Goal: Task Accomplishment & Management: Manage account settings

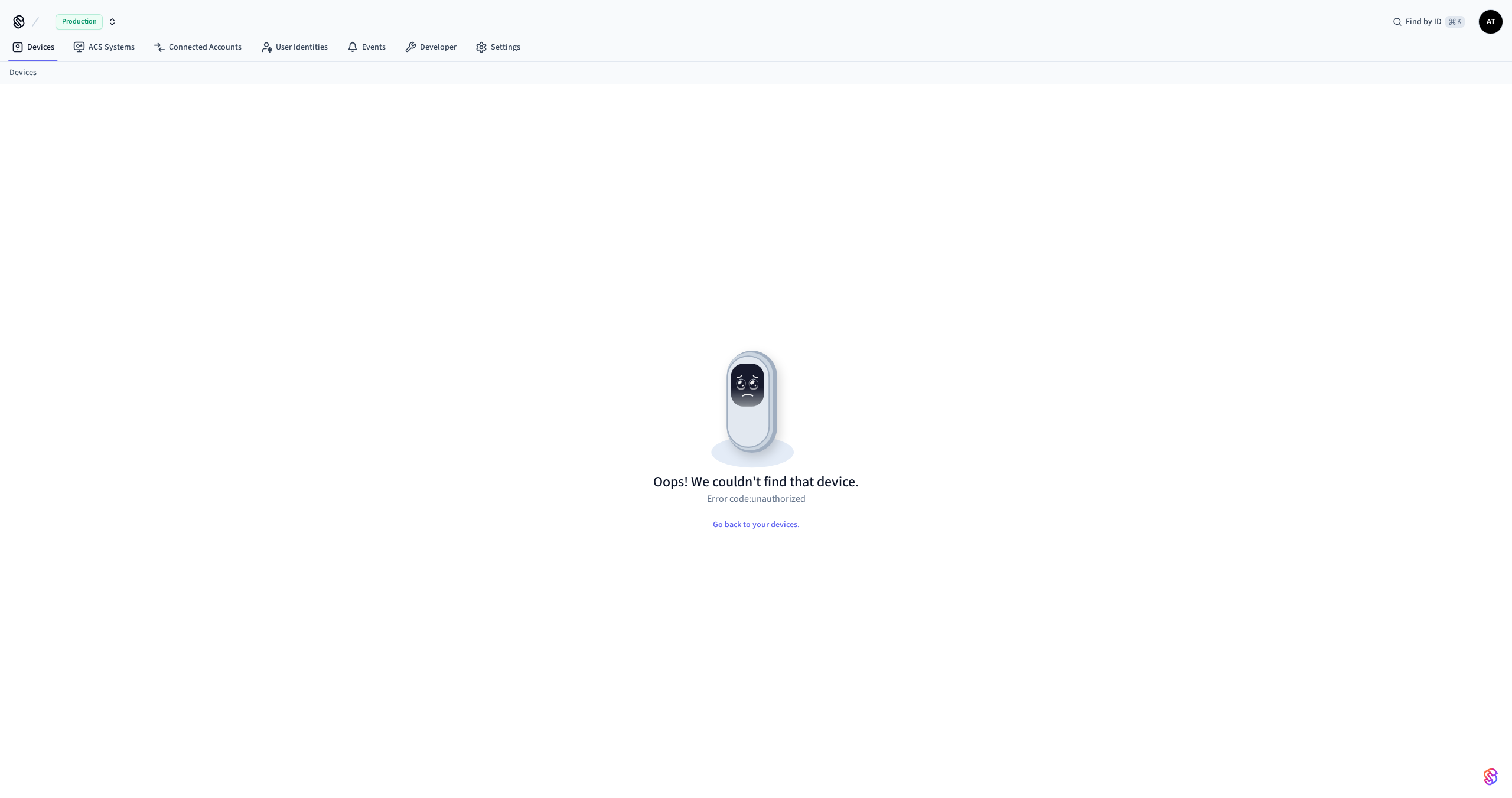
click at [66, 20] on span "Production" at bounding box center [78, 22] width 47 height 15
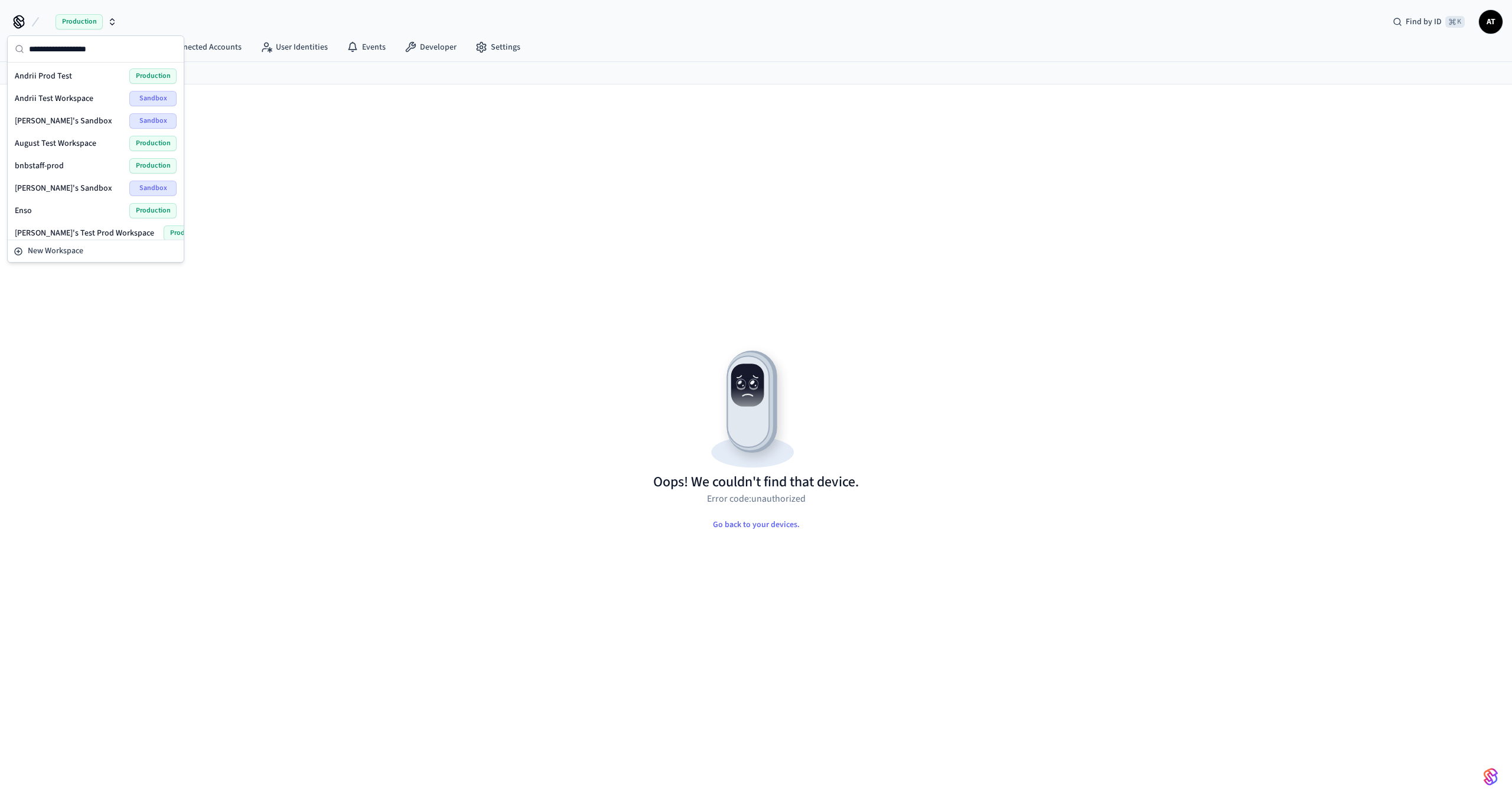
click at [65, 77] on span "Andrii Prod Test" at bounding box center [43, 77] width 58 height 12
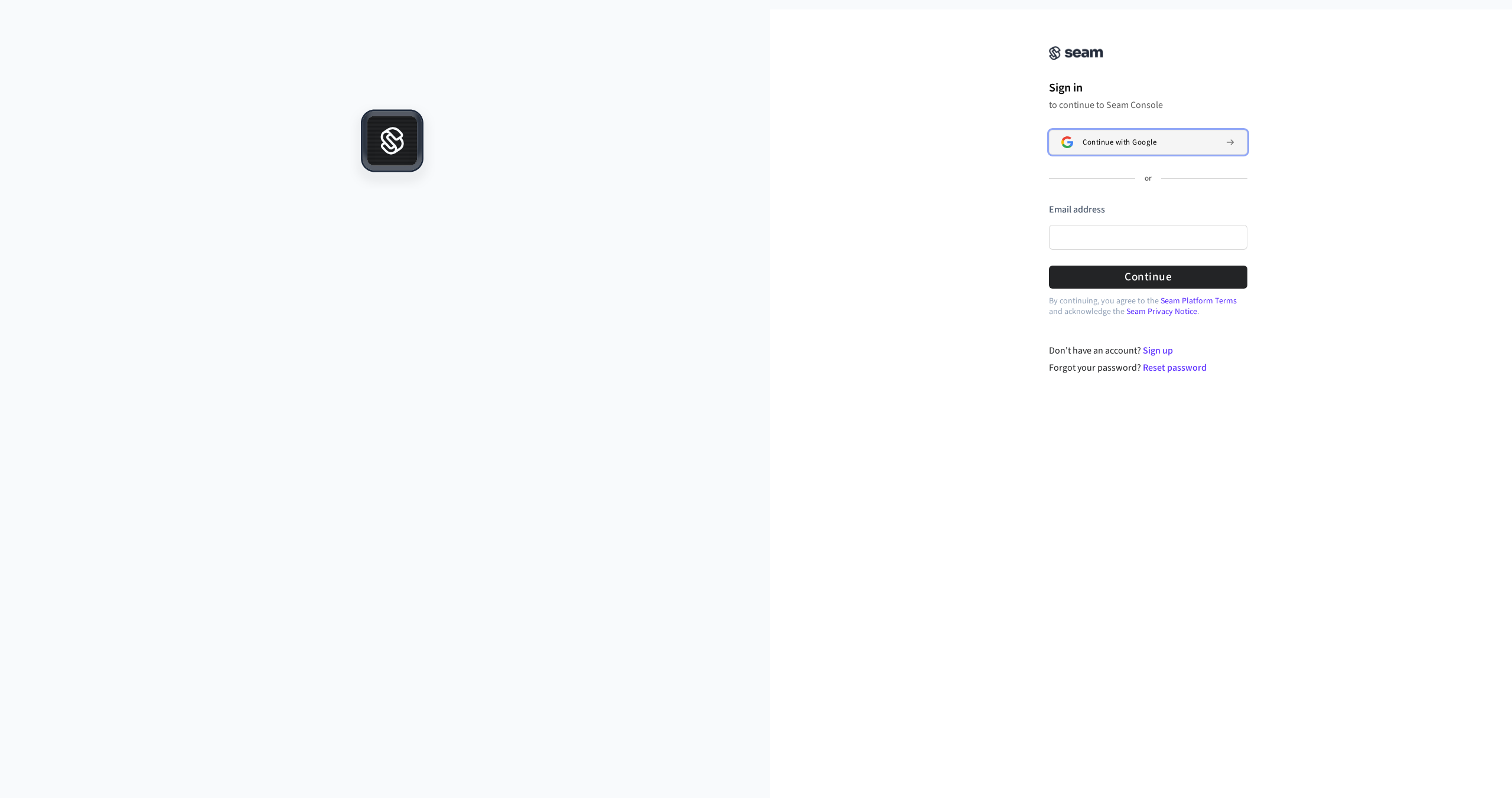
click at [1146, 145] on span "Continue with Google" at bounding box center [1119, 142] width 74 height 9
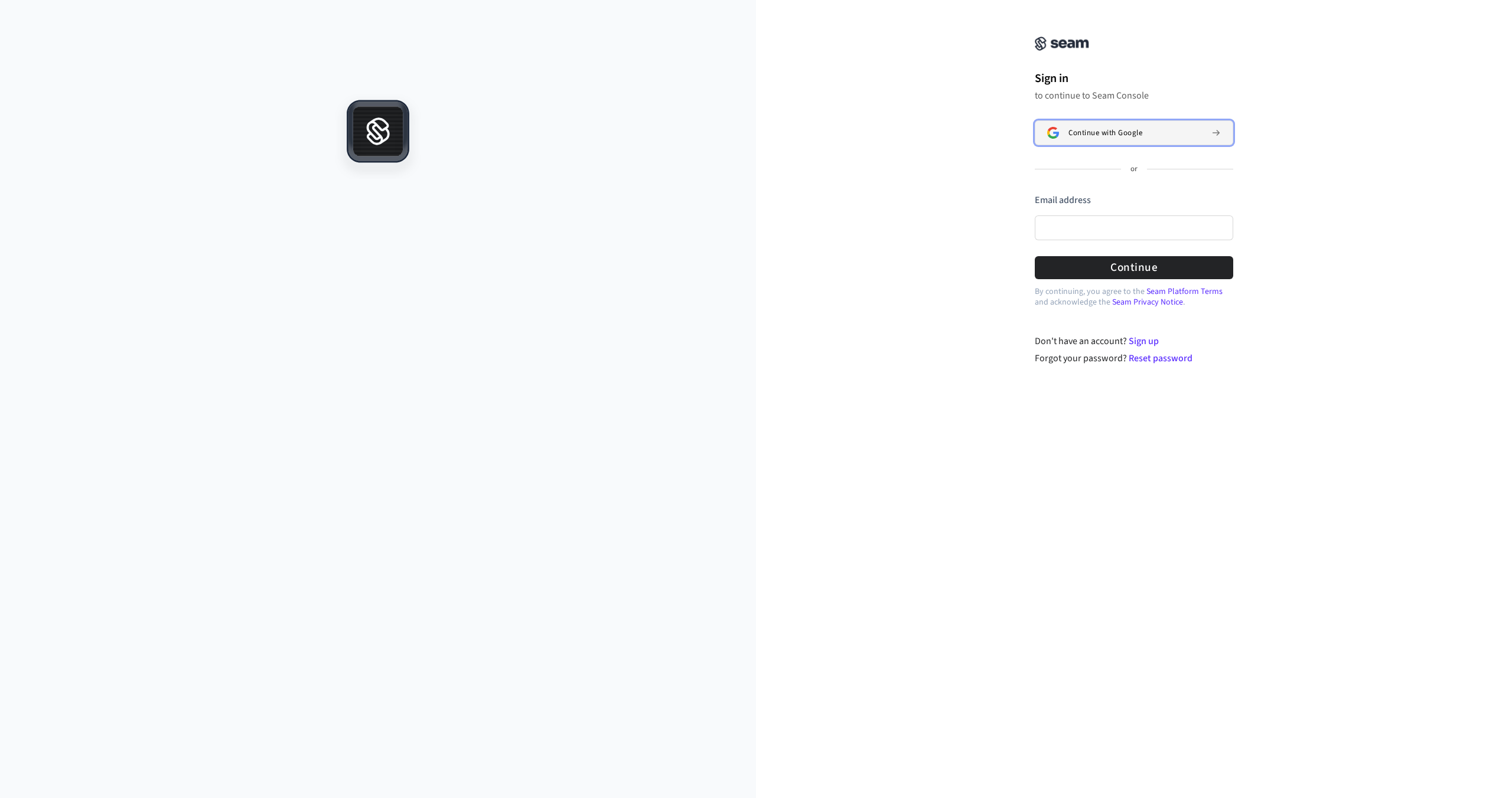
click at [1119, 134] on span "Continue with Google" at bounding box center [1106, 133] width 74 height 9
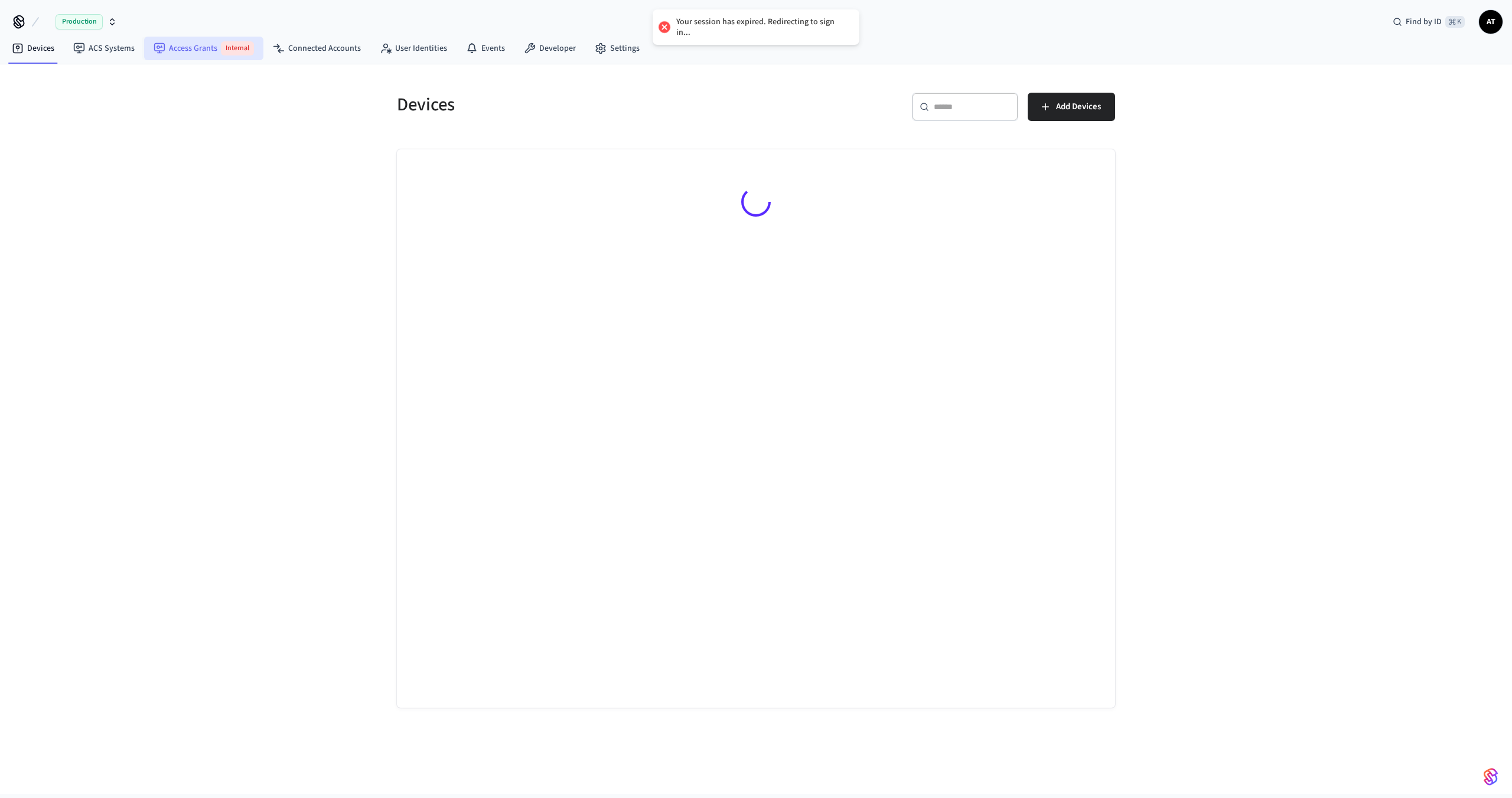
click at [164, 42] on link "Access Grants Internal" at bounding box center [203, 48] width 120 height 23
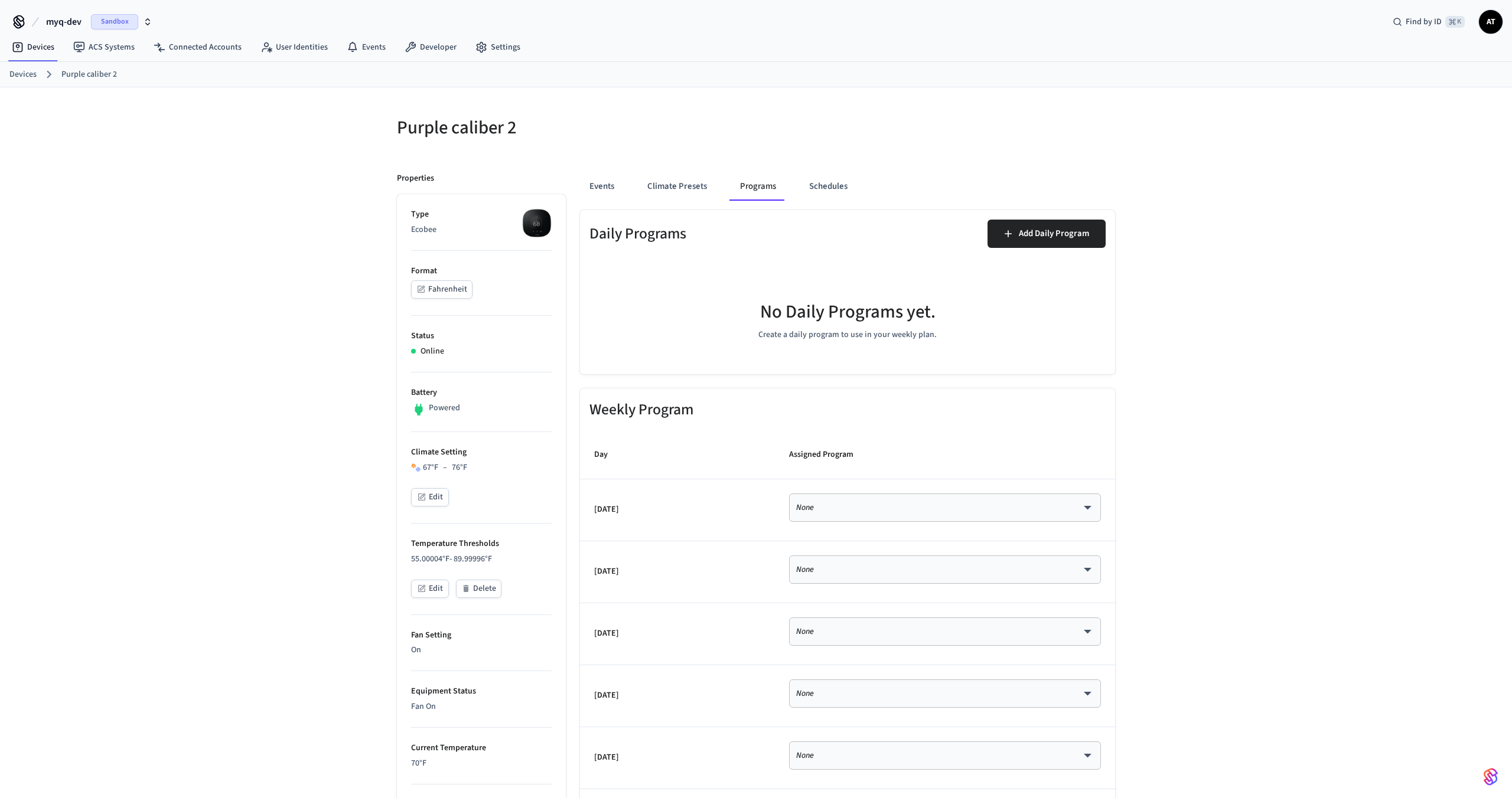
scroll to position [1, 0]
click at [82, 9] on button "myq-dev Sandbox" at bounding box center [99, 21] width 114 height 25
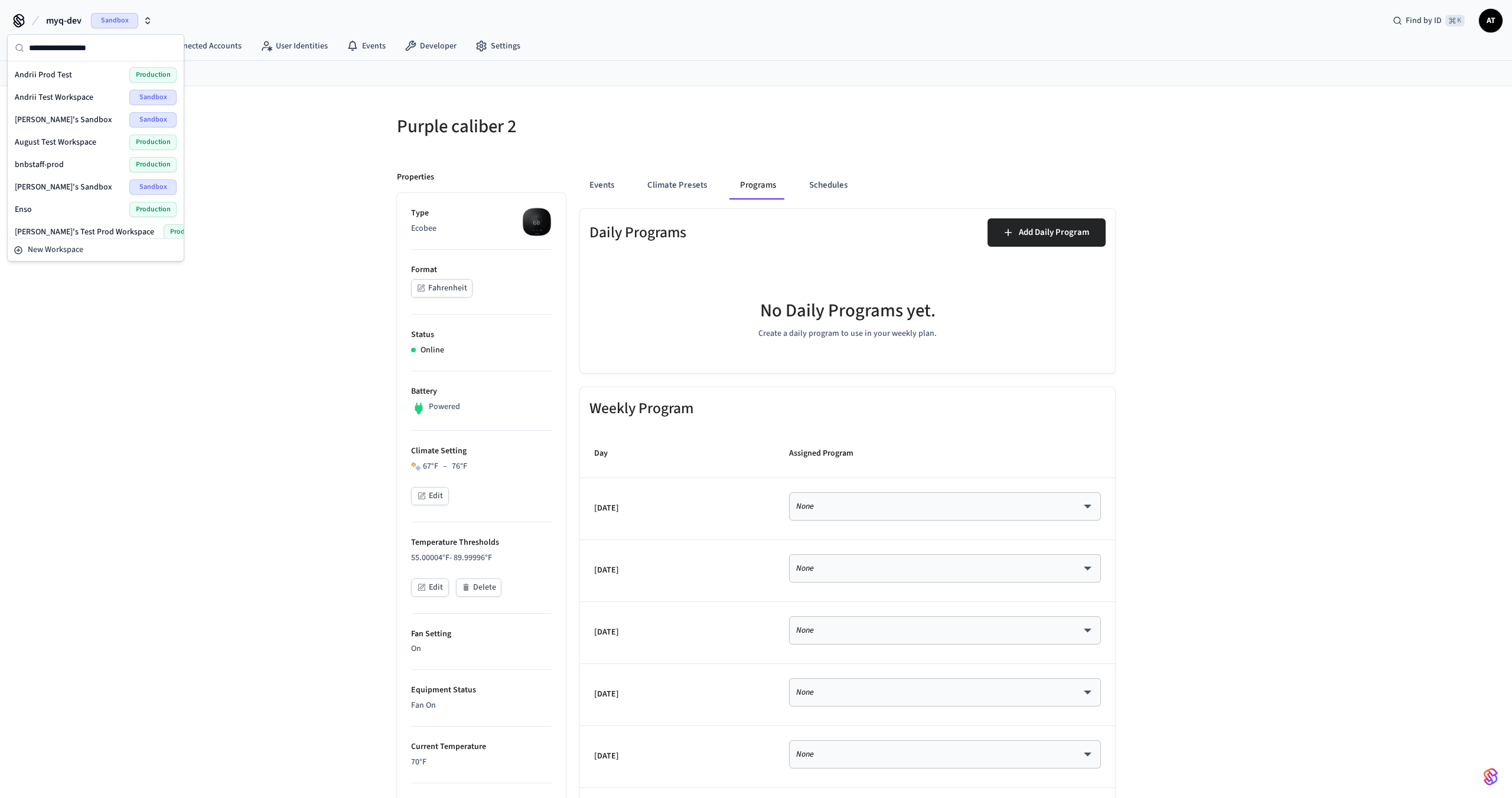
click at [82, 9] on button "myq-dev Sandbox" at bounding box center [99, 21] width 114 height 25
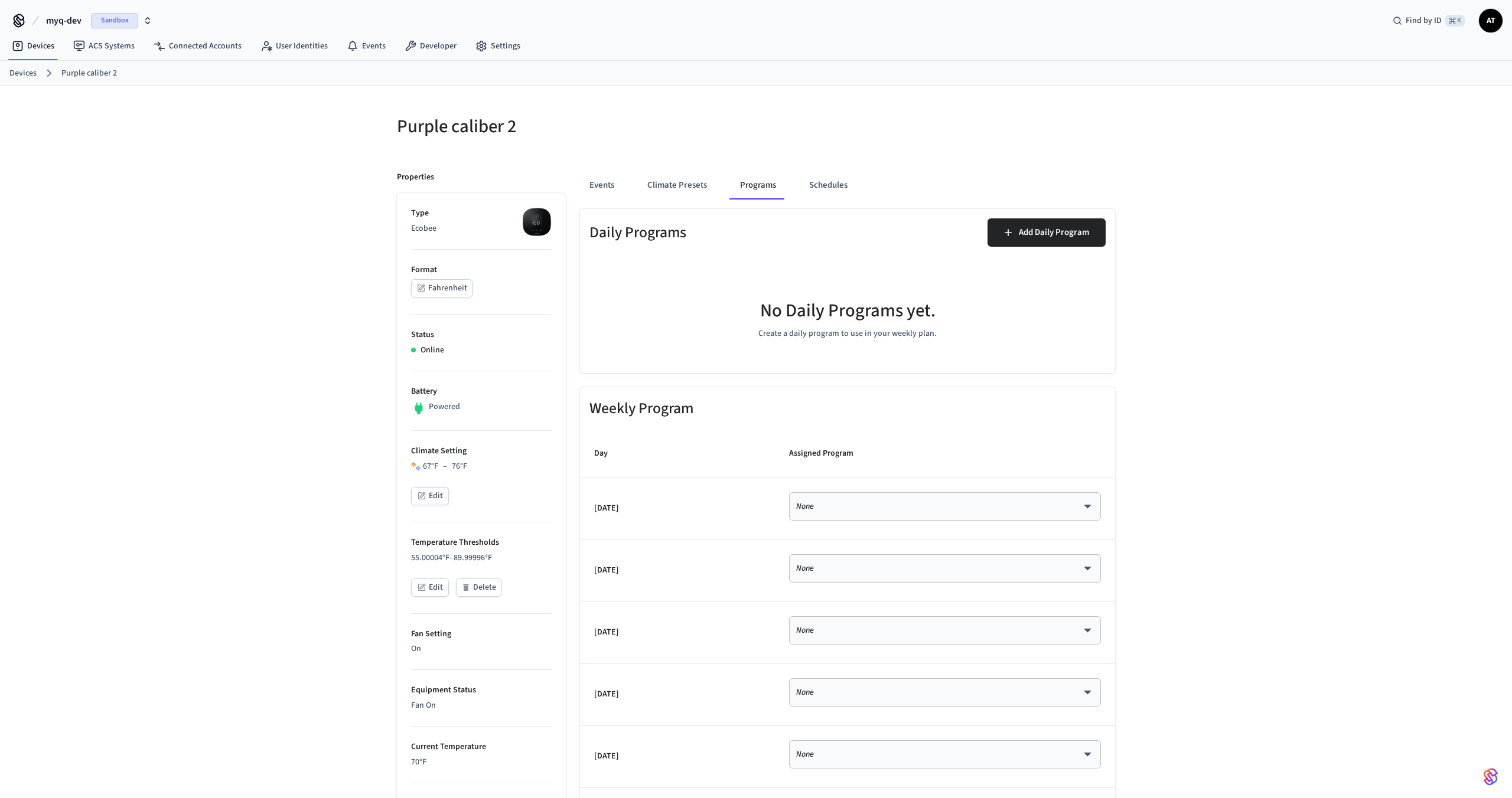
click at [19, 74] on link "Devices" at bounding box center [23, 73] width 28 height 12
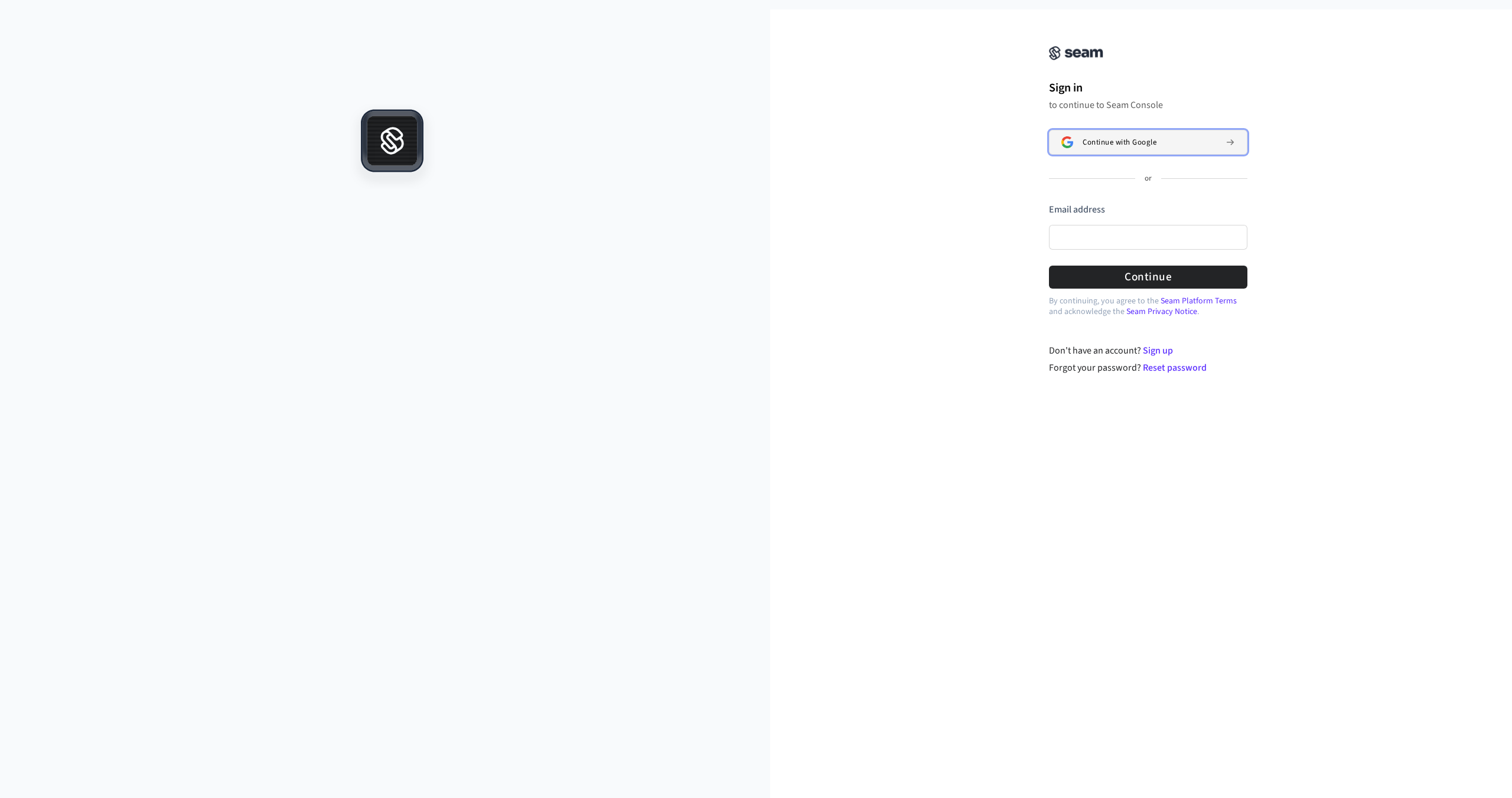
click at [1132, 146] on span "Continue with Google" at bounding box center [1119, 142] width 74 height 9
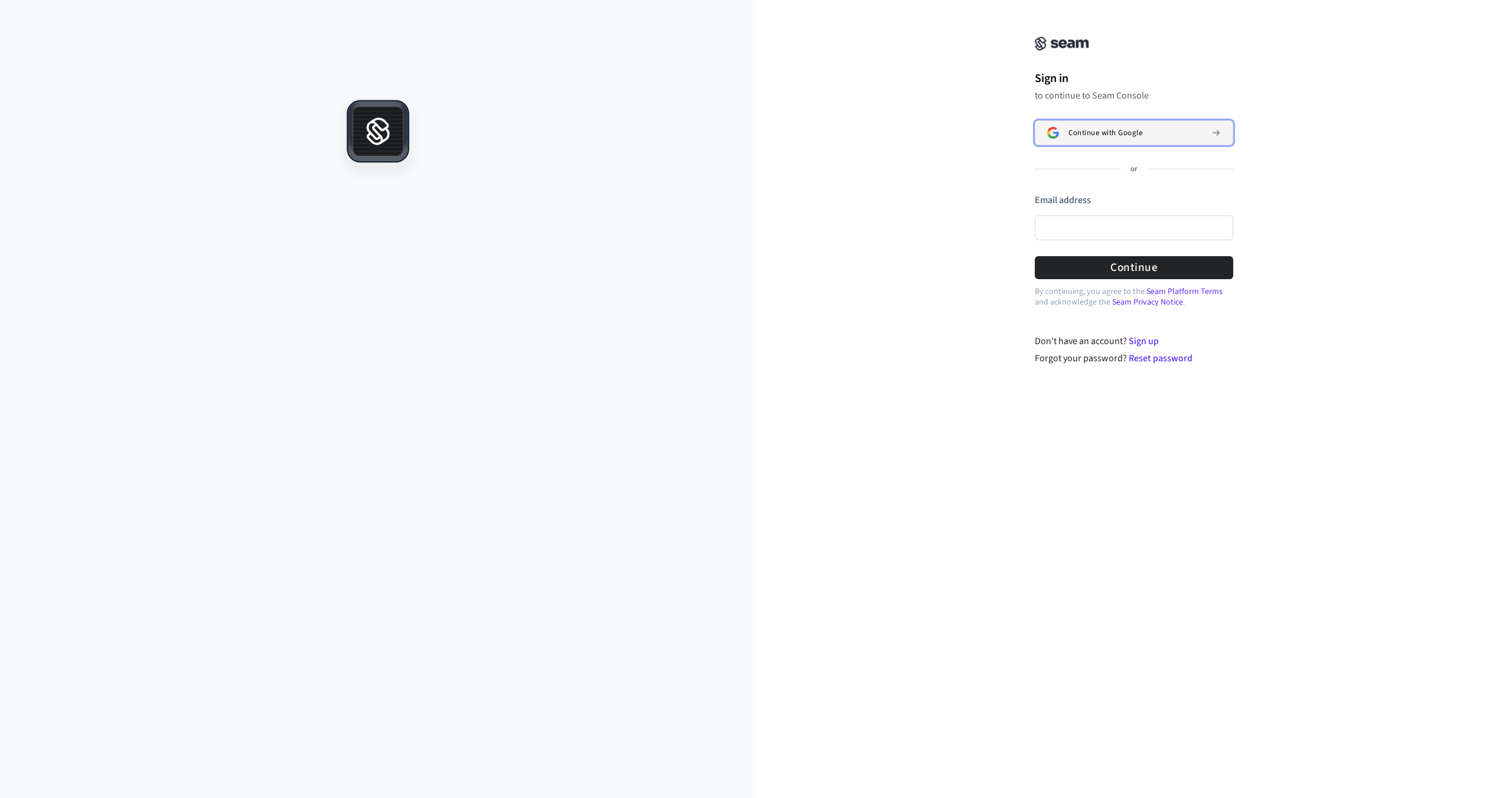
click at [1134, 121] on button "Continue with Google" at bounding box center [1134, 133] width 198 height 25
click at [493, 132] on div "Continue with Google" at bounding box center [1135, 133] width 133 height 9
click at [1069, 129] on span "Continue with Google" at bounding box center [1106, 133] width 74 height 9
click at [1094, 224] on input "Email address" at bounding box center [1134, 227] width 198 height 25
click at [1140, 267] on button "Continue" at bounding box center [1134, 268] width 198 height 23
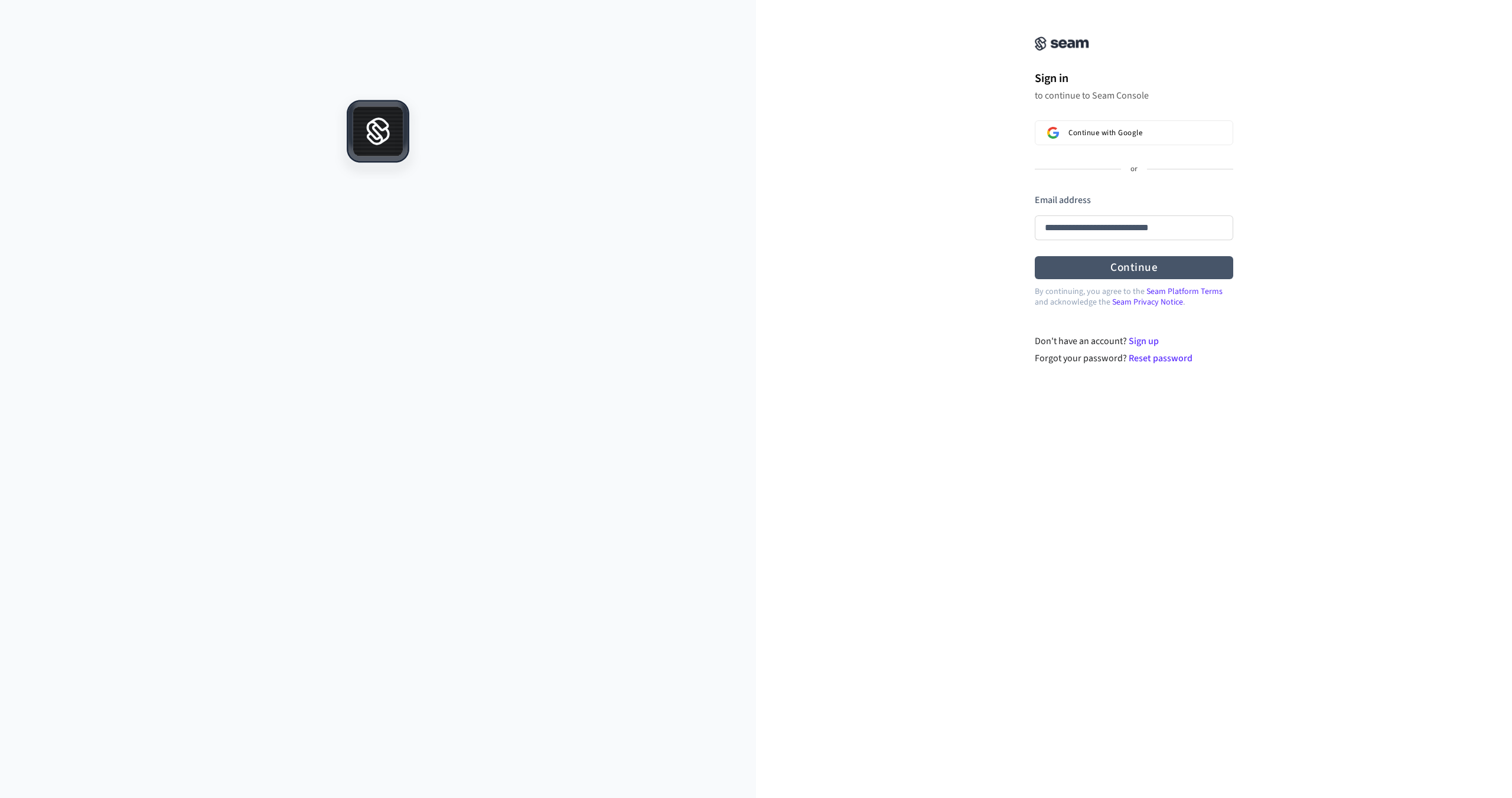
type input "**********"
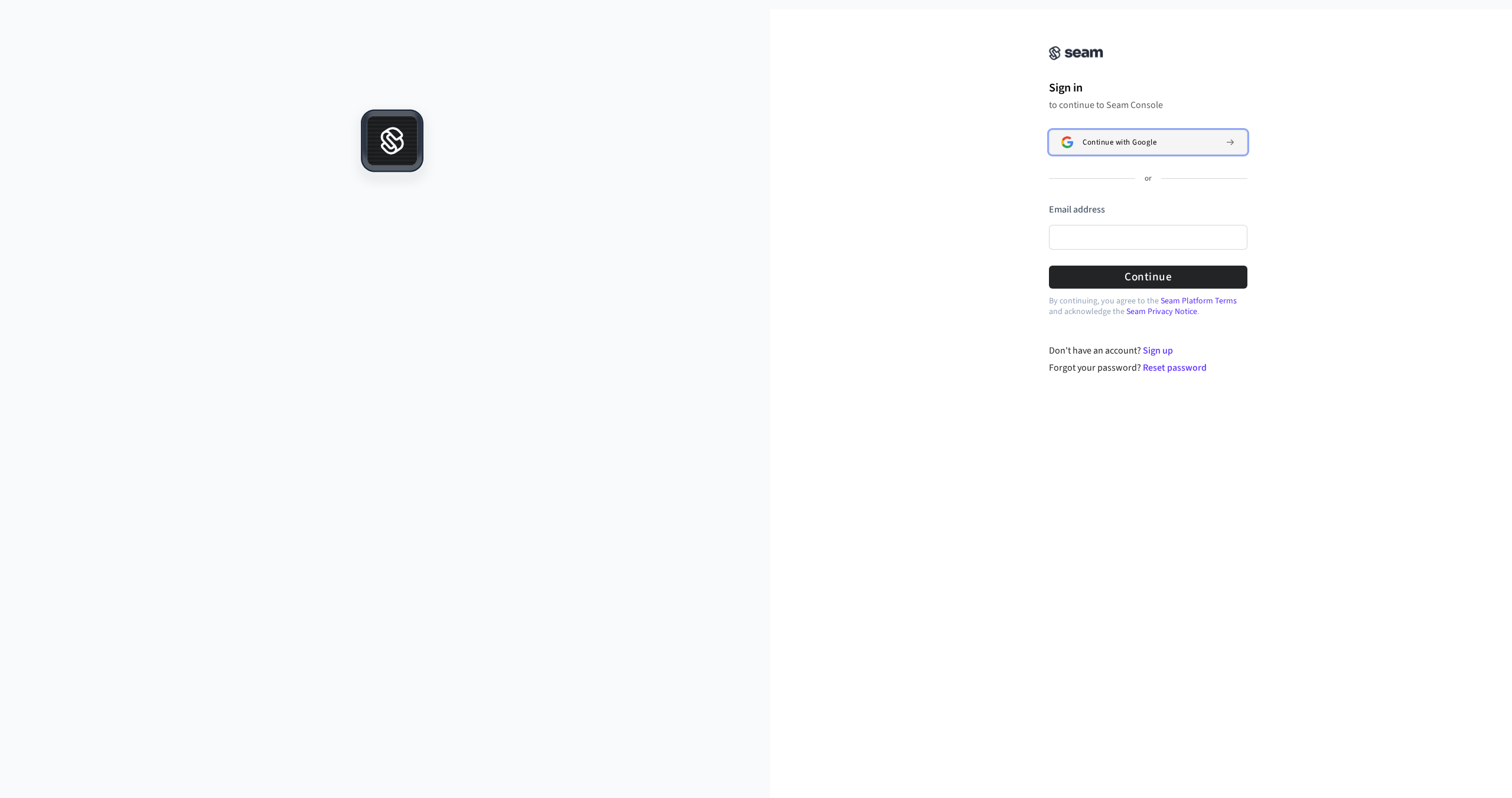
click at [1063, 145] on img at bounding box center [1067, 142] width 12 height 12
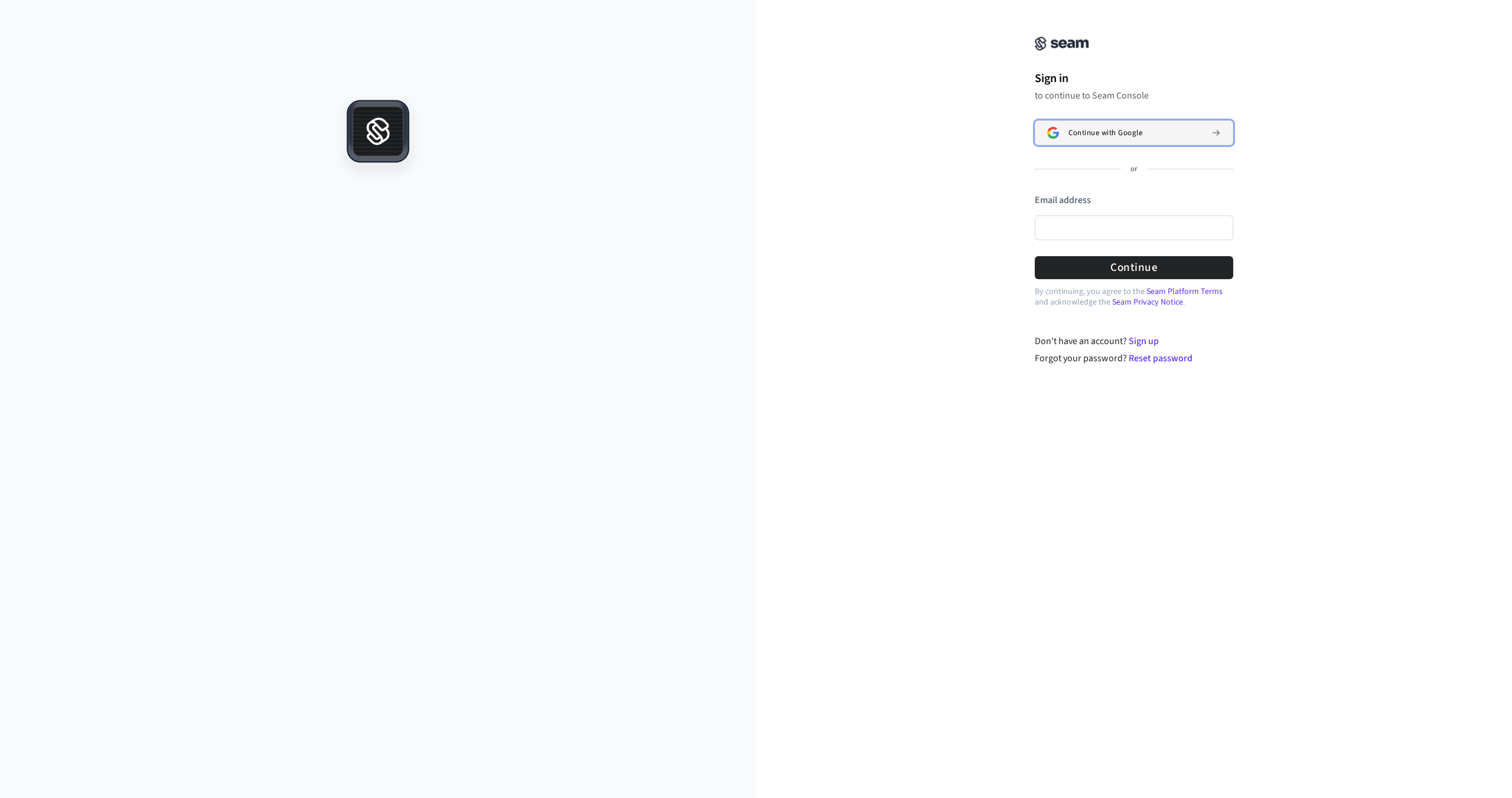
click at [1119, 127] on button "Continue with Google" at bounding box center [1134, 133] width 198 height 25
click at [1108, 122] on button "Continue with Google" at bounding box center [1134, 133] width 198 height 25
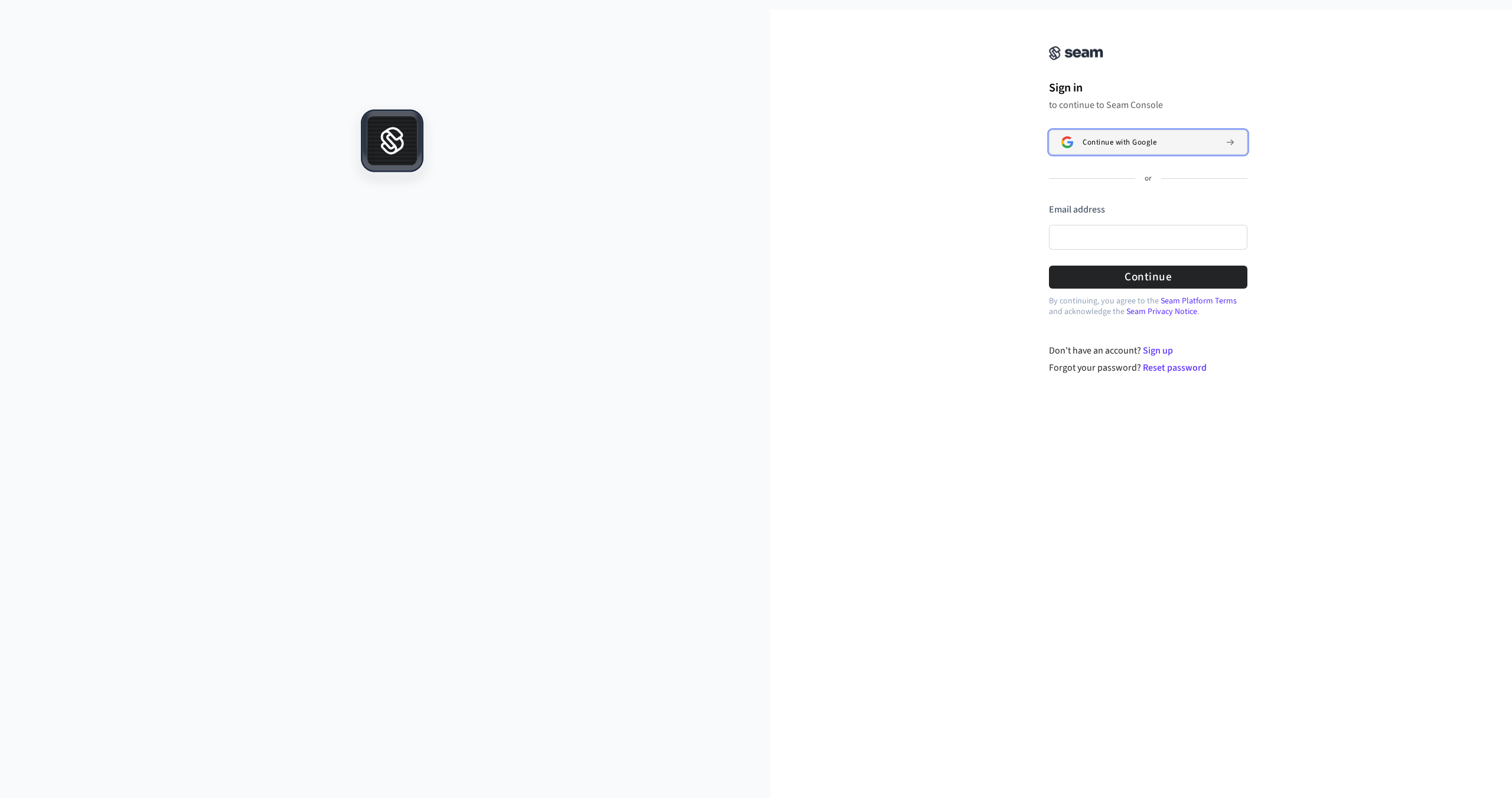
click at [1180, 138] on div "Continue with Google" at bounding box center [1149, 142] width 133 height 9
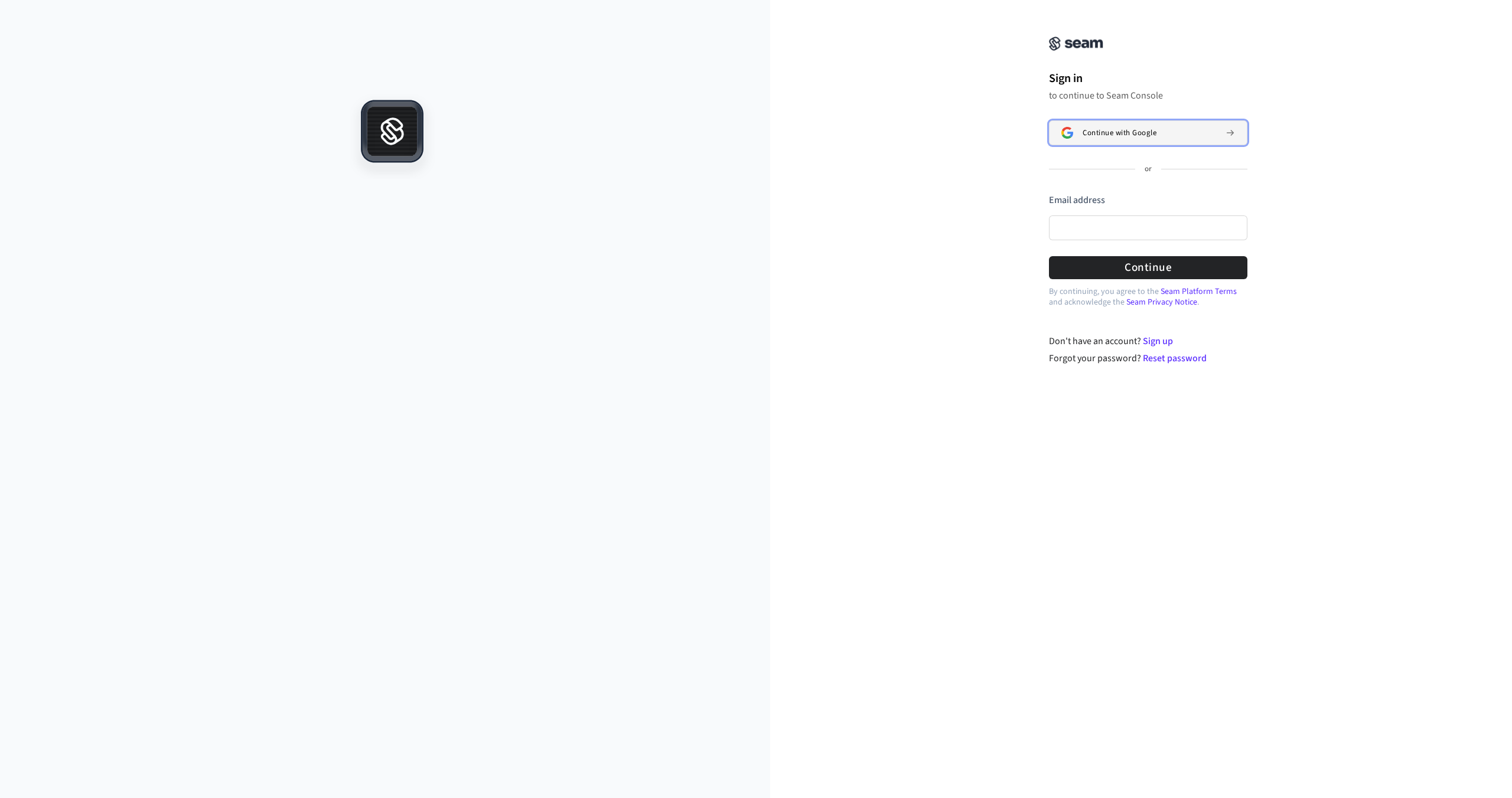
click at [1075, 128] on button "Continue with Google" at bounding box center [1148, 133] width 198 height 25
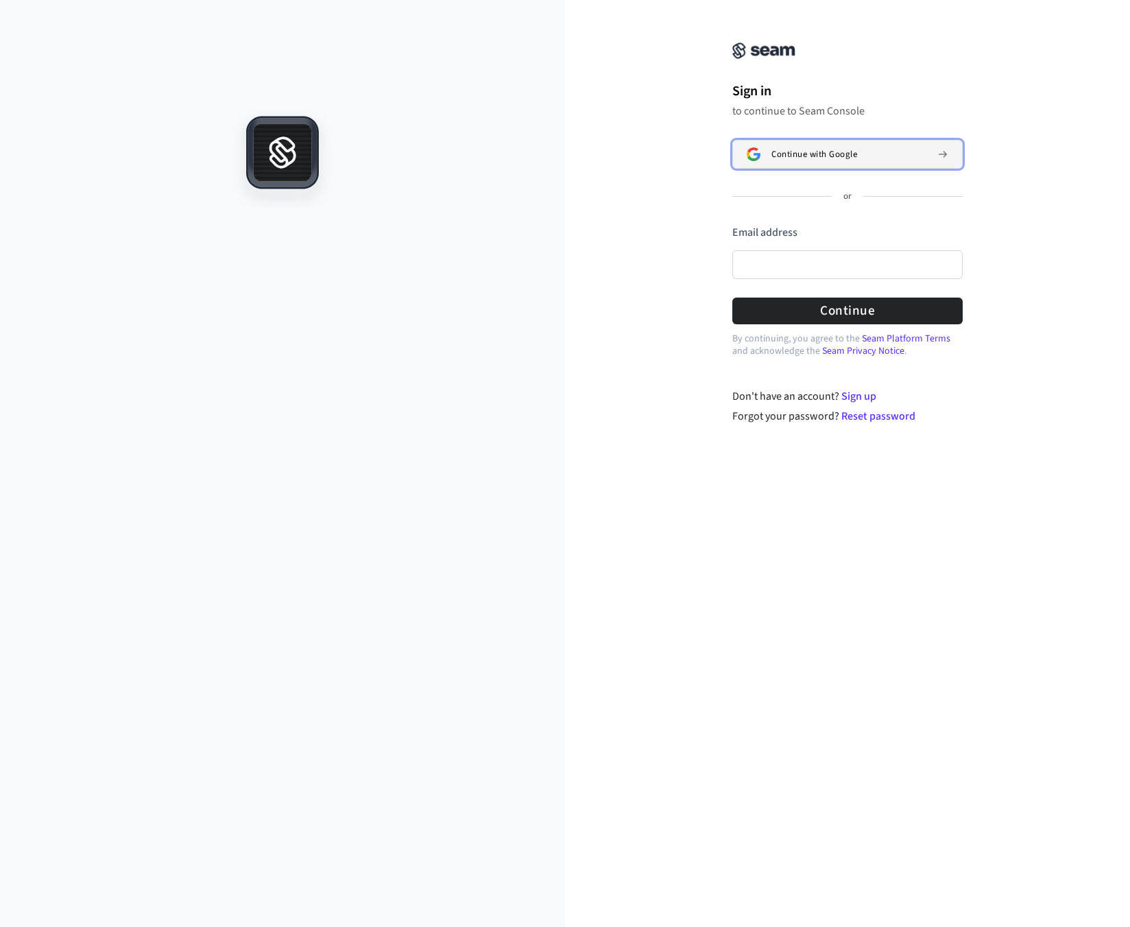
click at [852, 158] on span "Continue with Google" at bounding box center [815, 154] width 86 height 11
